Goal: Task Accomplishment & Management: Use online tool/utility

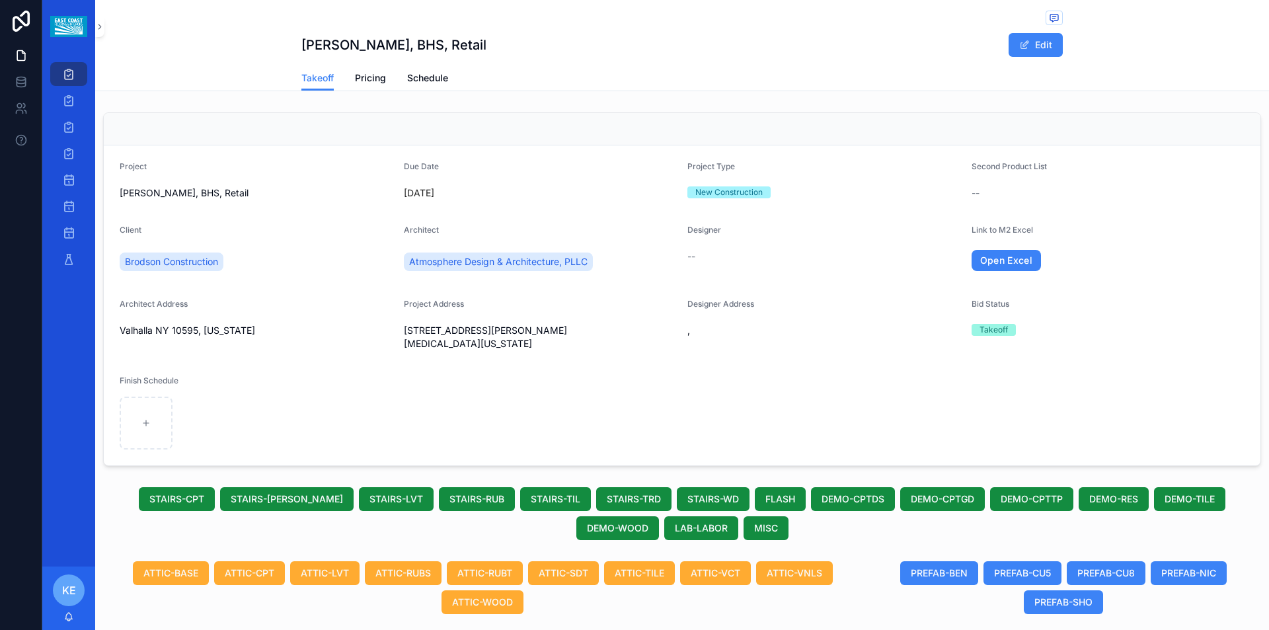
scroll to position [766, 0]
